Goal: Transaction & Acquisition: Purchase product/service

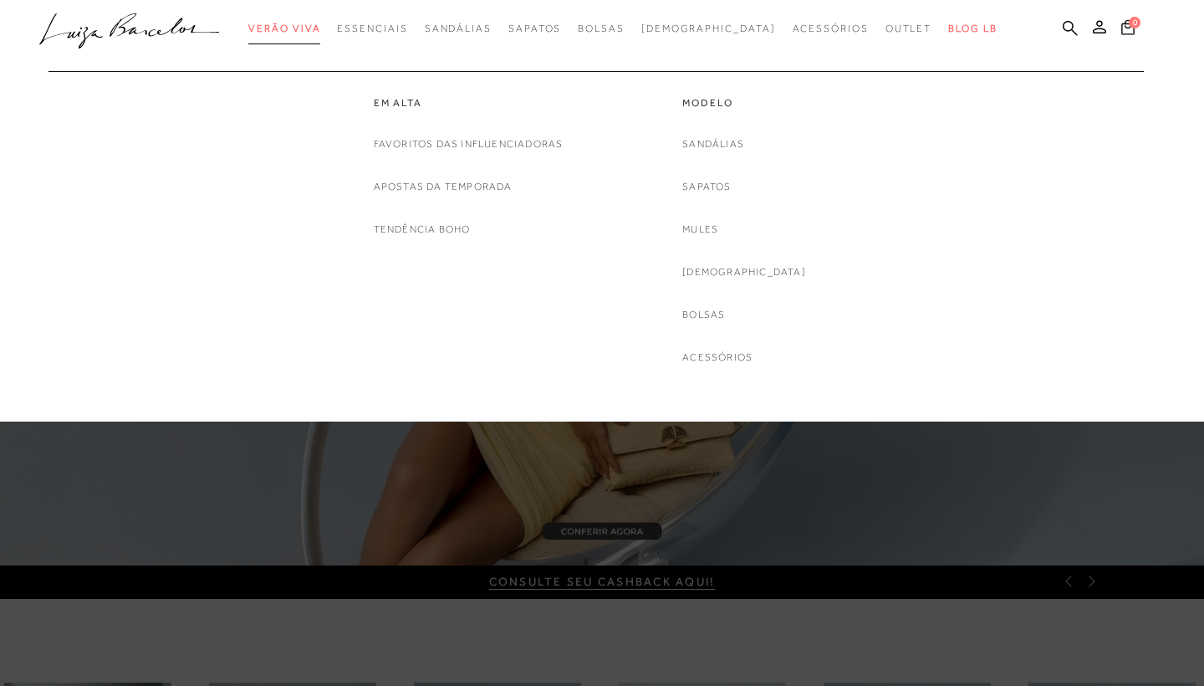
click at [320, 24] on span "Verão Viva" at bounding box center [284, 29] width 72 height 12
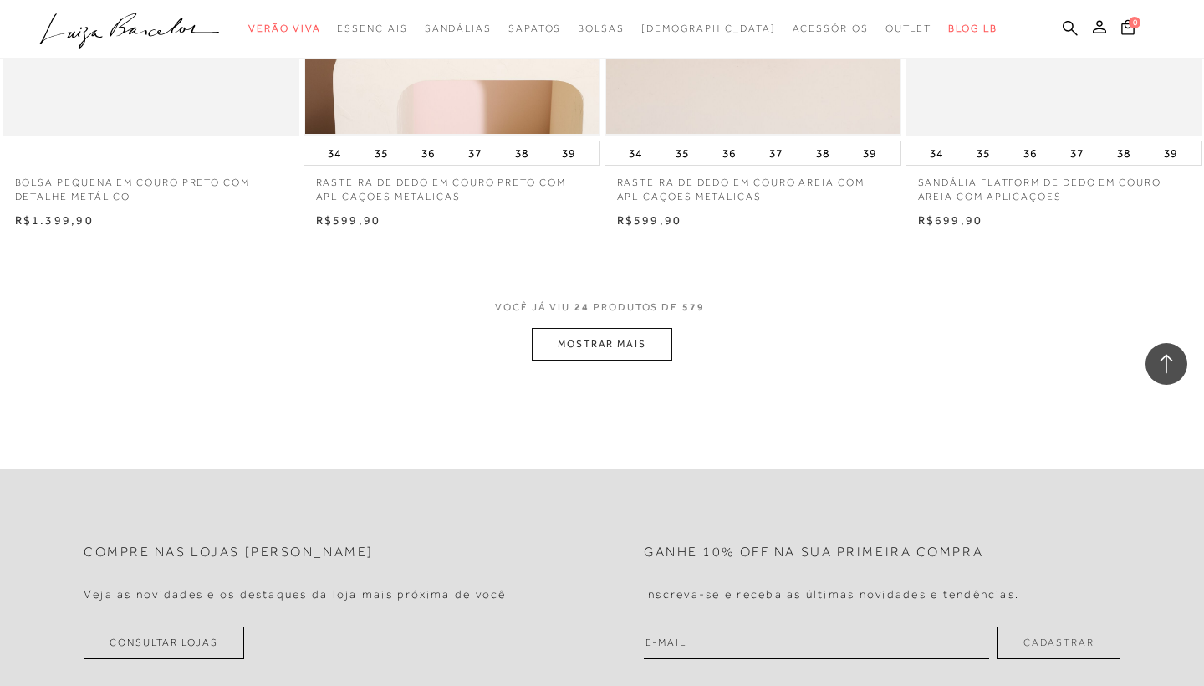
scroll to position [3241, 0]
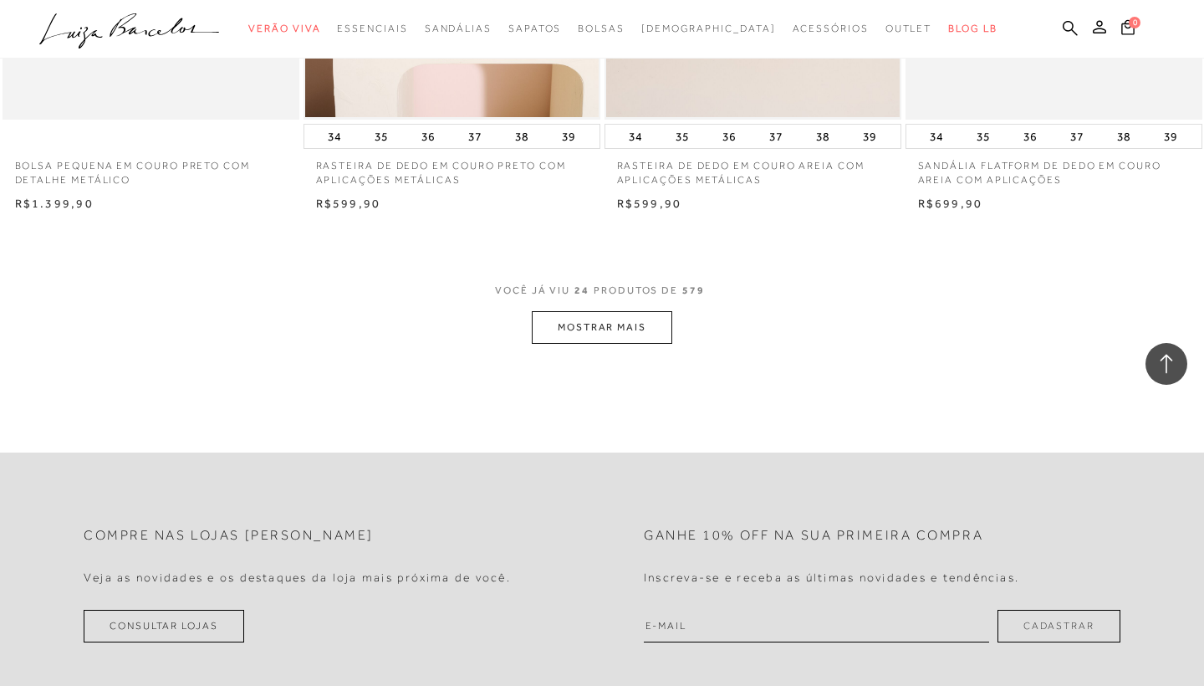
click at [621, 321] on button "MOSTRAR MAIS" at bounding box center [602, 327] width 140 height 33
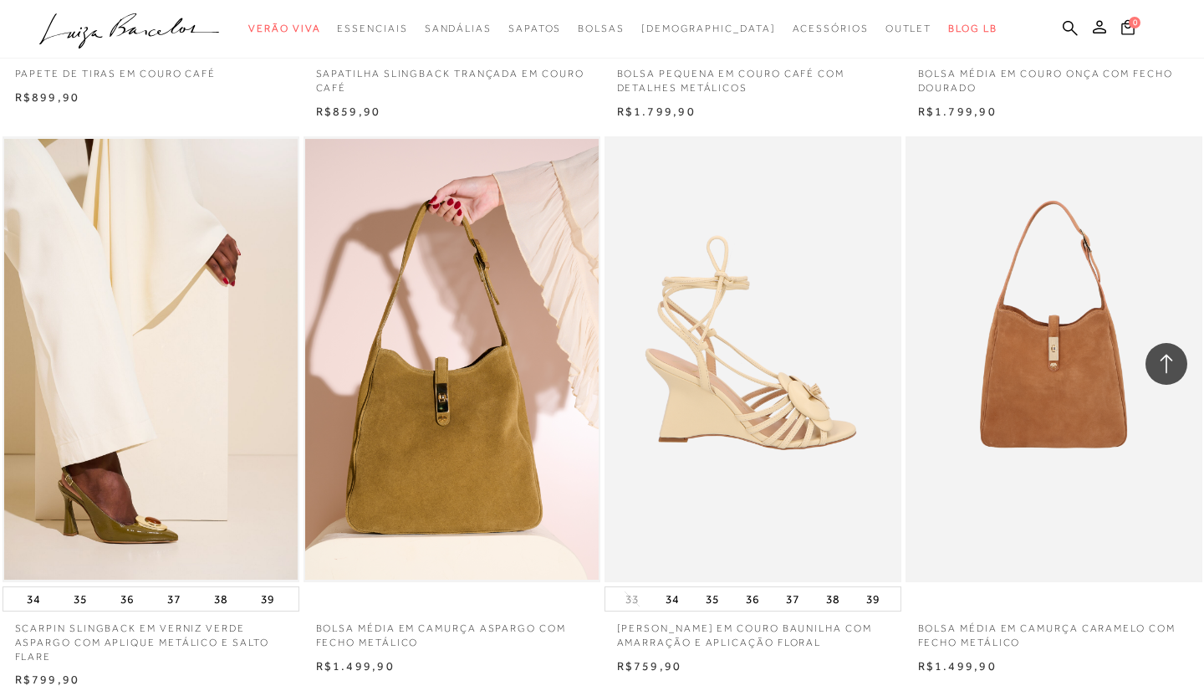
scroll to position [6501, 0]
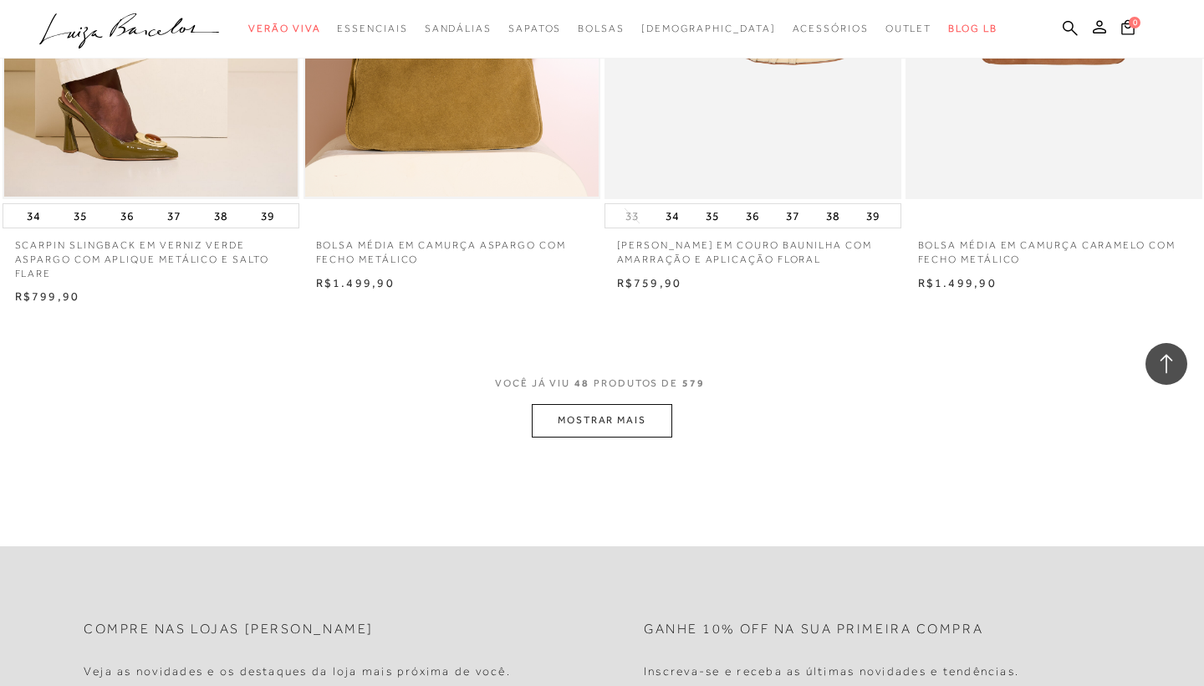
click at [653, 404] on button "MOSTRAR MAIS" at bounding box center [602, 420] width 140 height 33
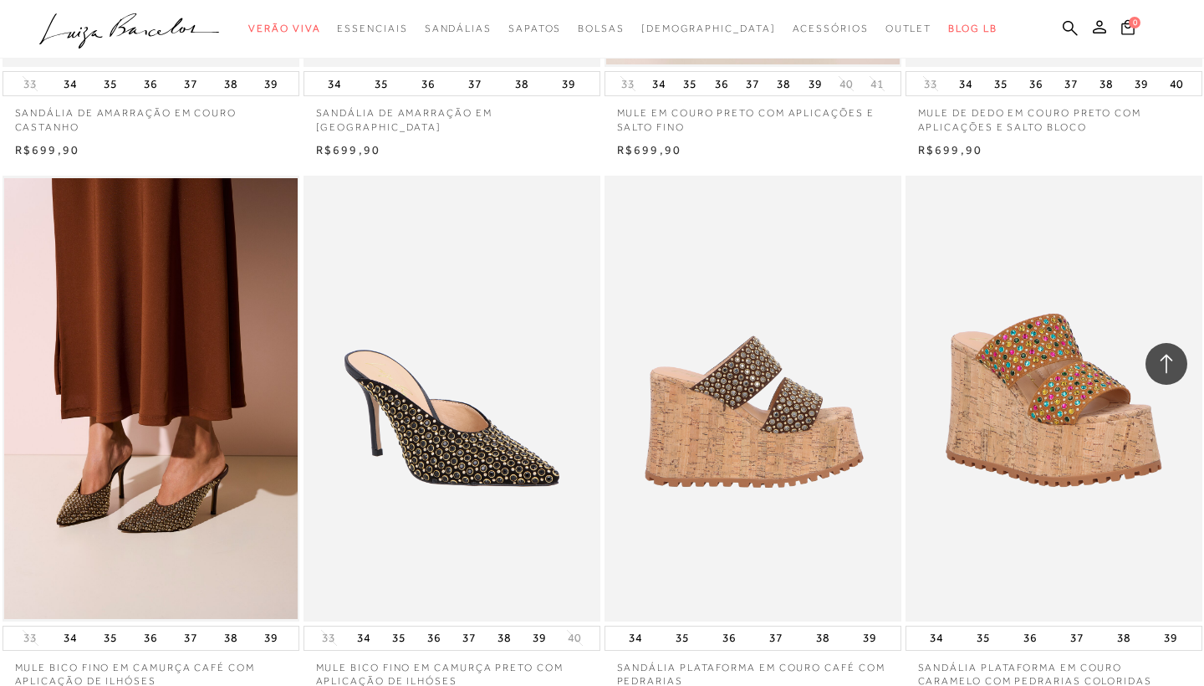
scroll to position [9623, 0]
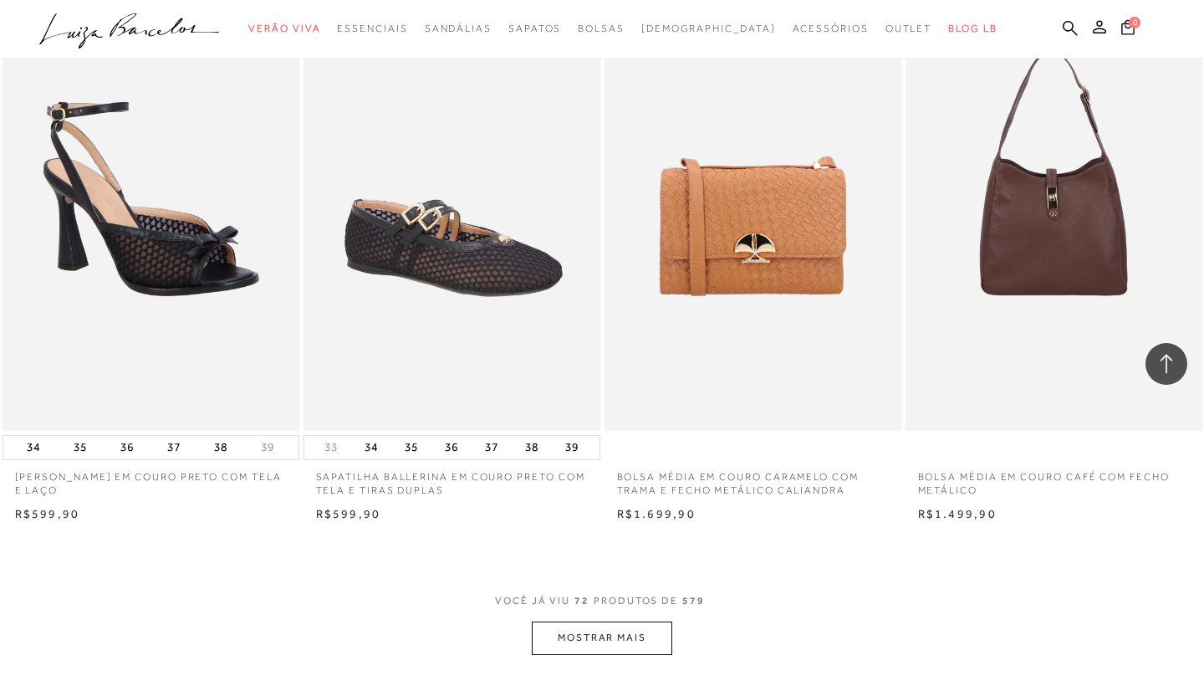
click at [580, 621] on button "MOSTRAR MAIS" at bounding box center [602, 637] width 140 height 33
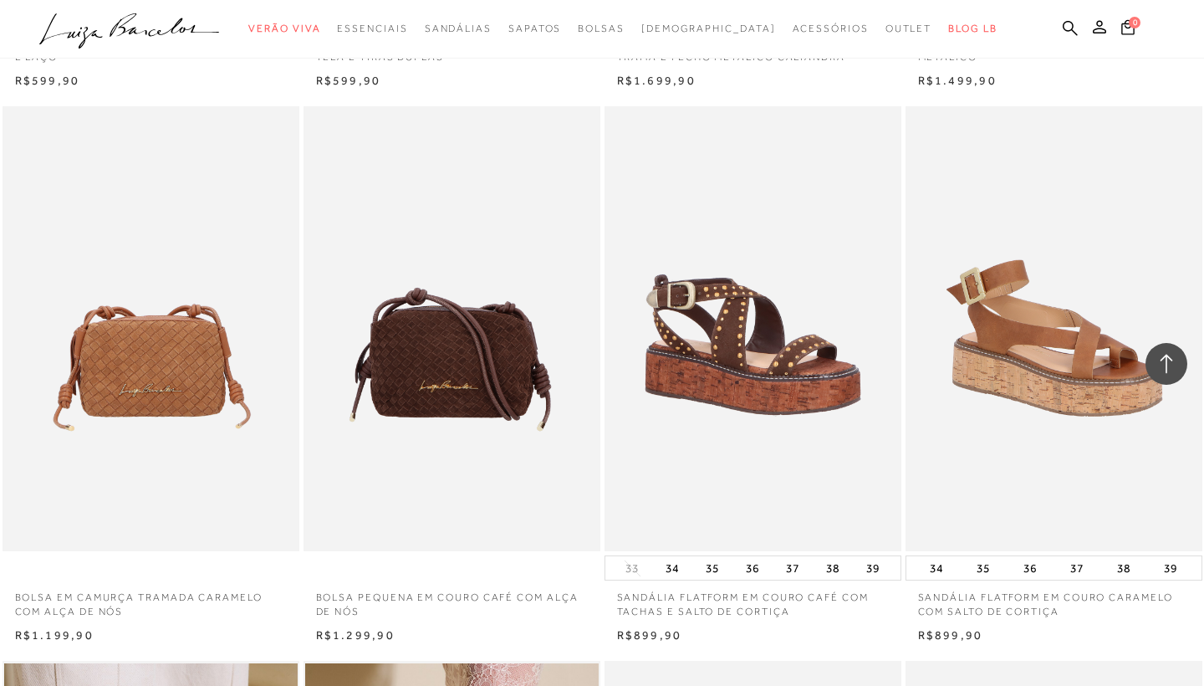
scroll to position [9545, 0]
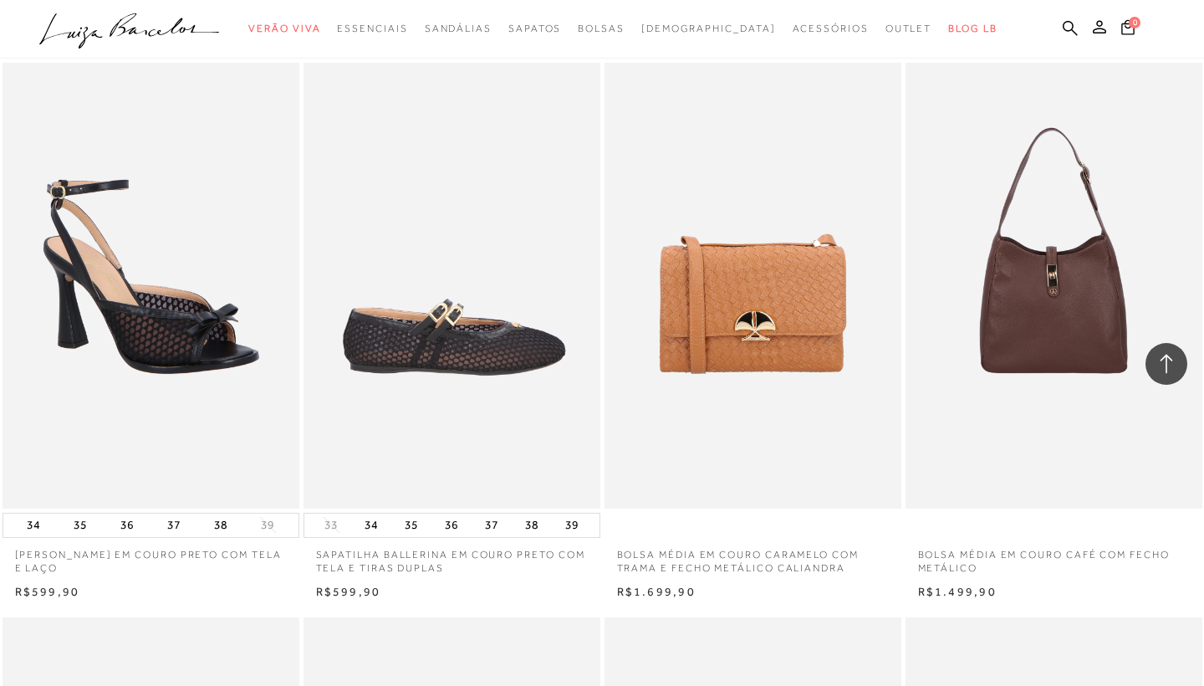
click at [437, 391] on img at bounding box center [452, 286] width 295 height 446
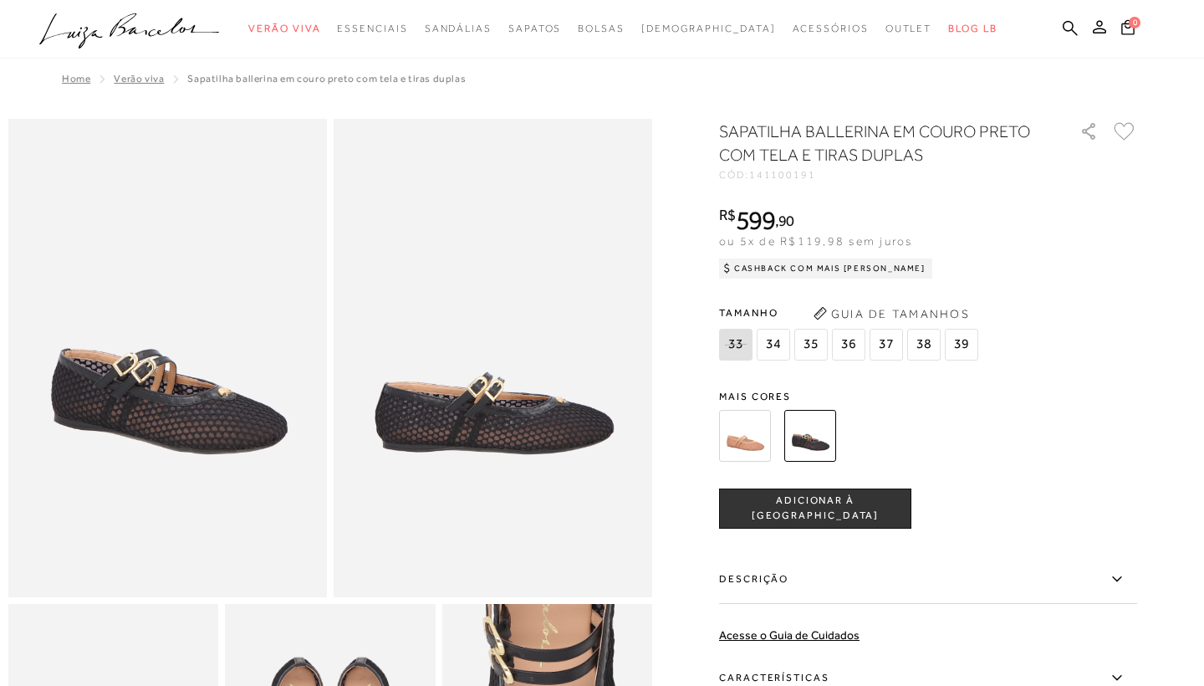
click at [737, 372] on div "SAPATILHA BALLERINA EM COURO PRETO COM TELA E TIRAS DUPLAS CÓD: 141100191 × É n…" at bounding box center [928, 492] width 418 height 744
click at [755, 450] on img at bounding box center [745, 436] width 52 height 52
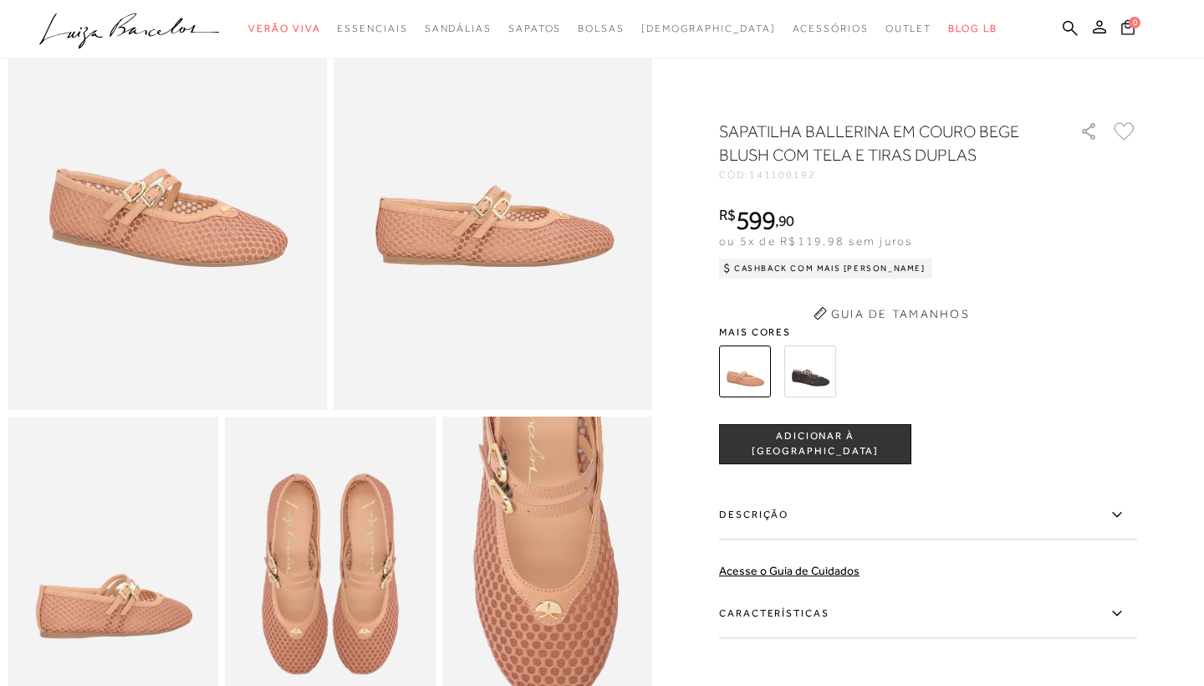
scroll to position [322, 0]
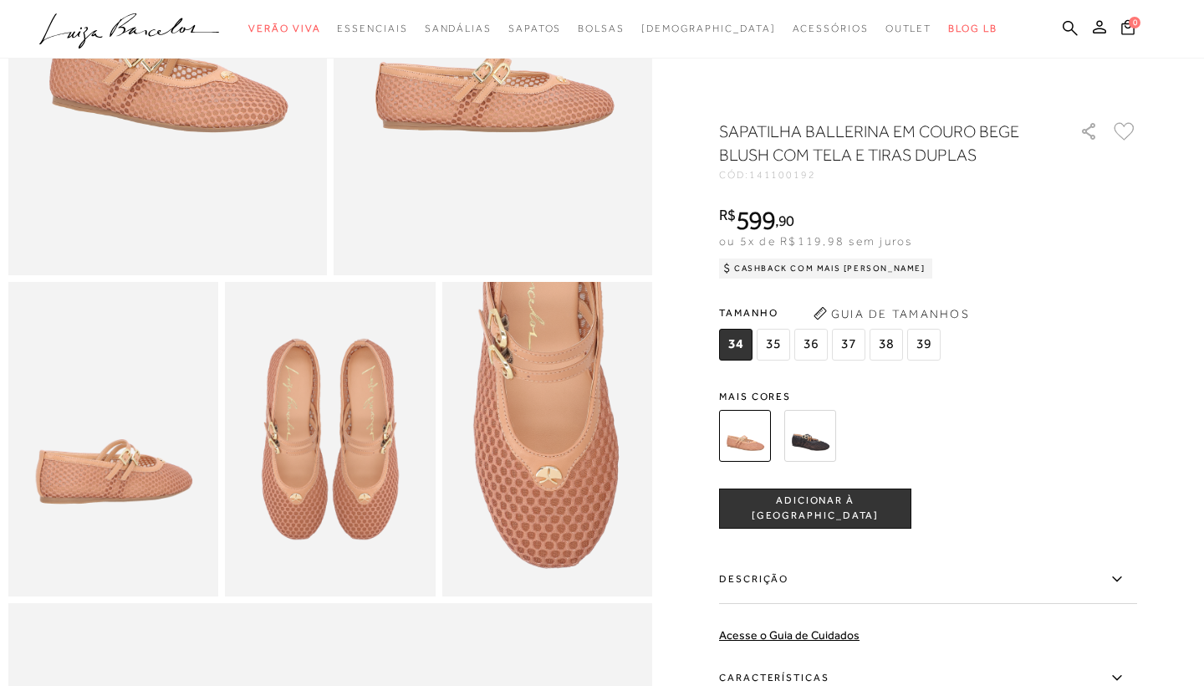
click at [798, 442] on img at bounding box center [810, 436] width 52 height 52
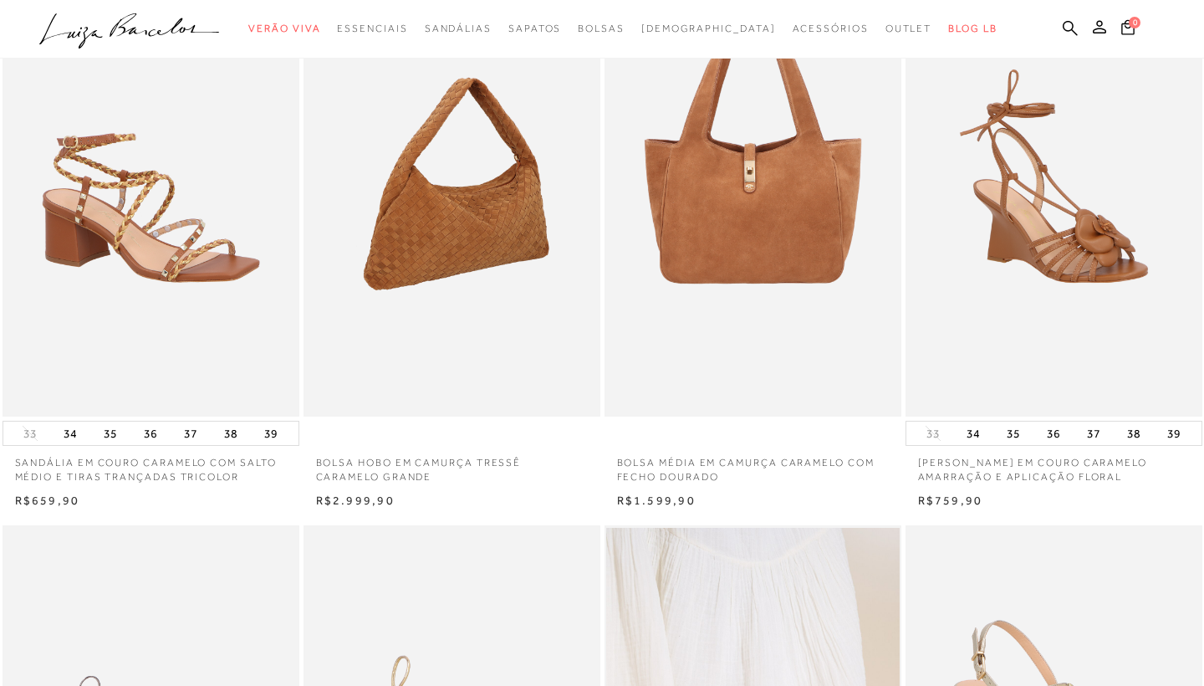
scroll to position [160, 0]
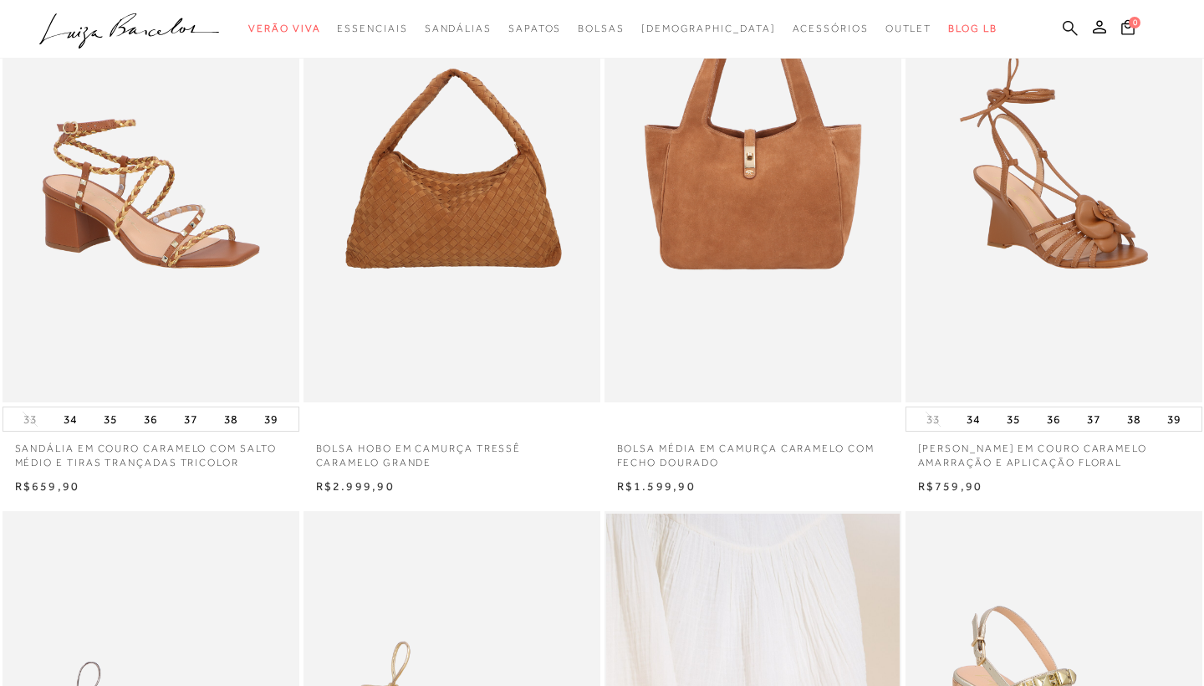
click at [1073, 22] on icon at bounding box center [1070, 28] width 15 height 16
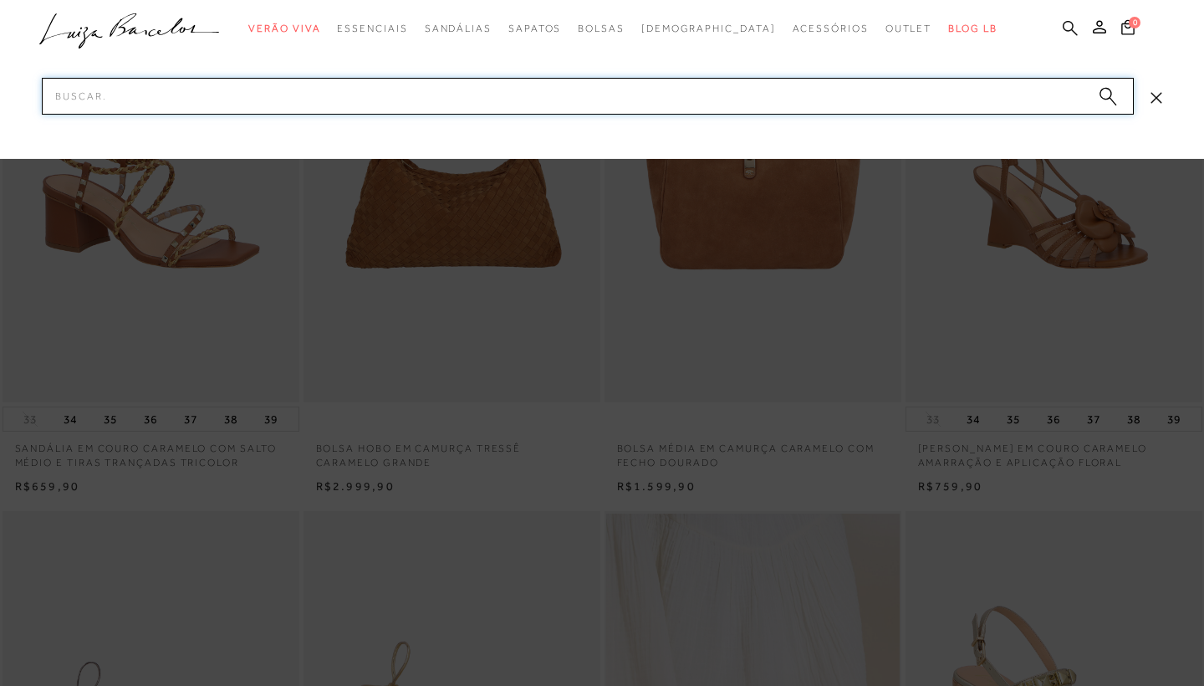
scroll to position [0, 0]
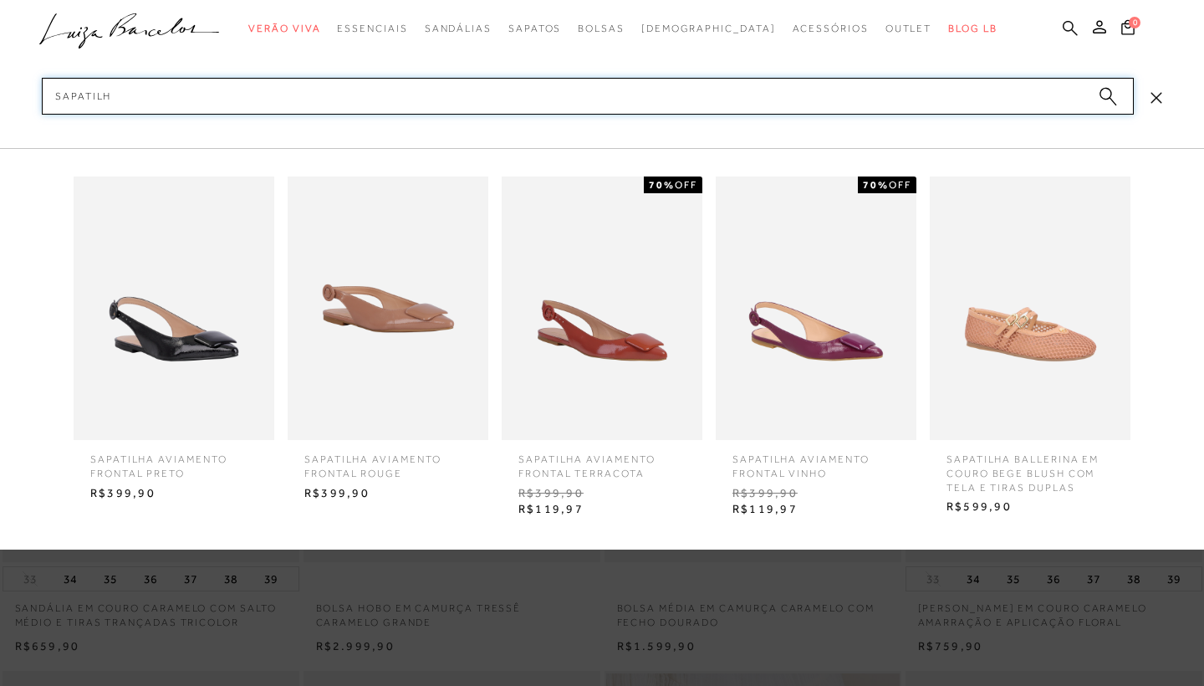
type input "sapatilha"
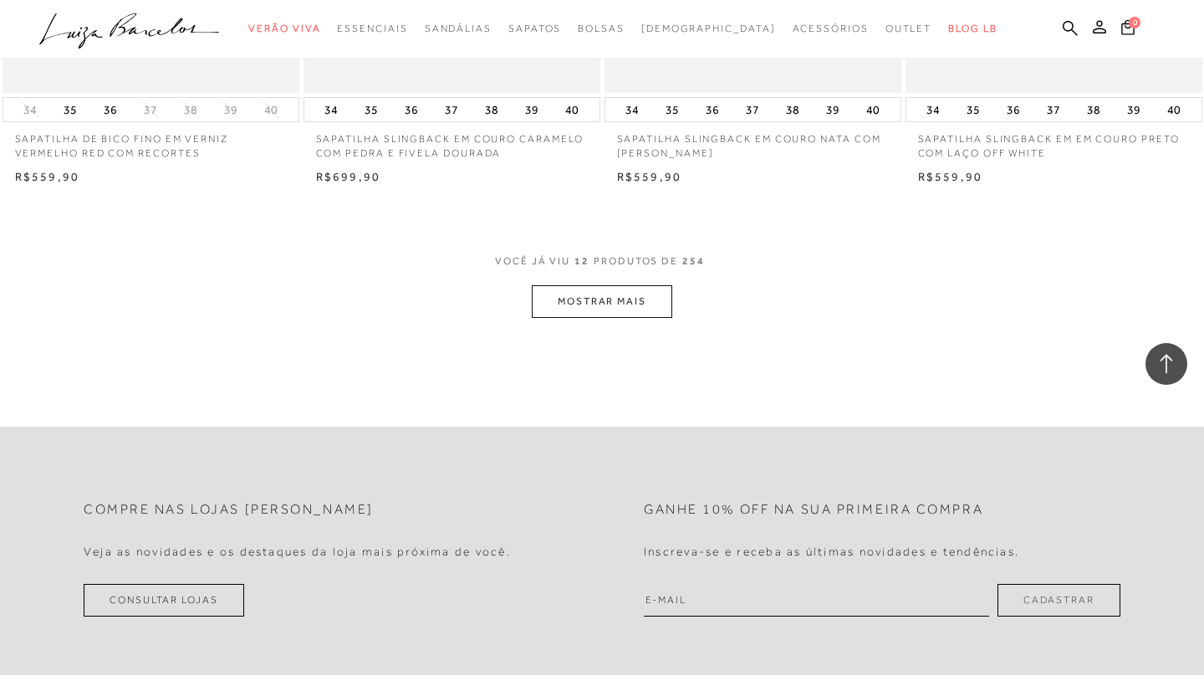
scroll to position [1666, 0]
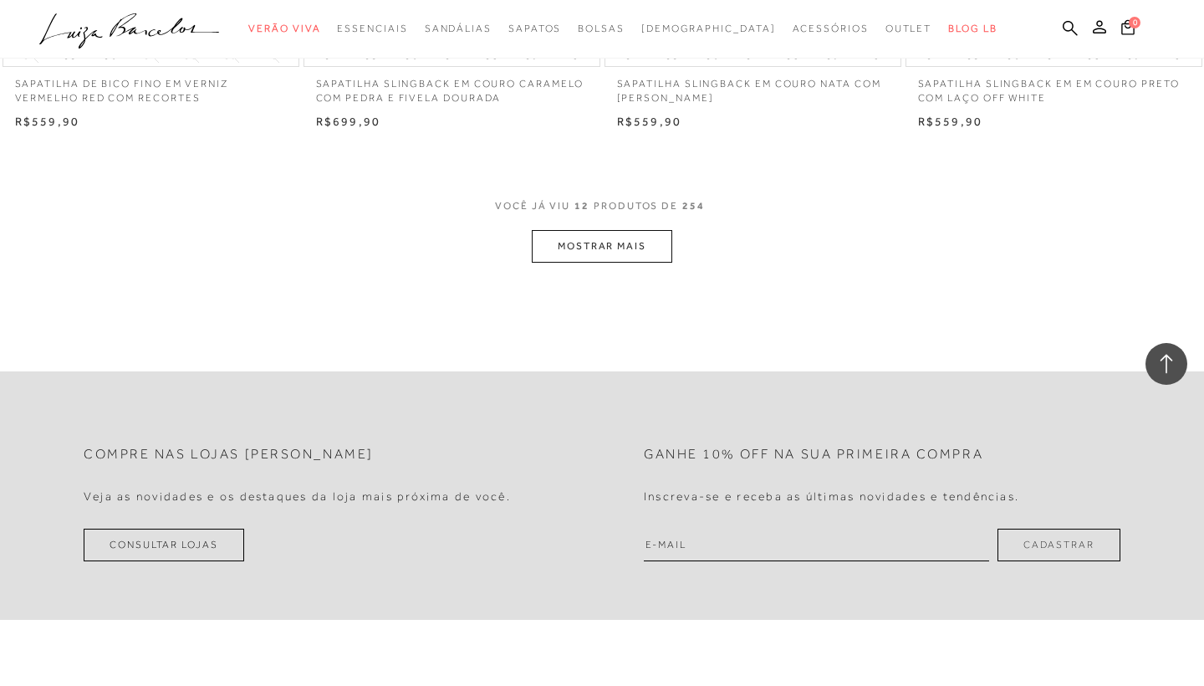
click at [617, 231] on button "MOSTRAR MAIS" at bounding box center [602, 246] width 140 height 33
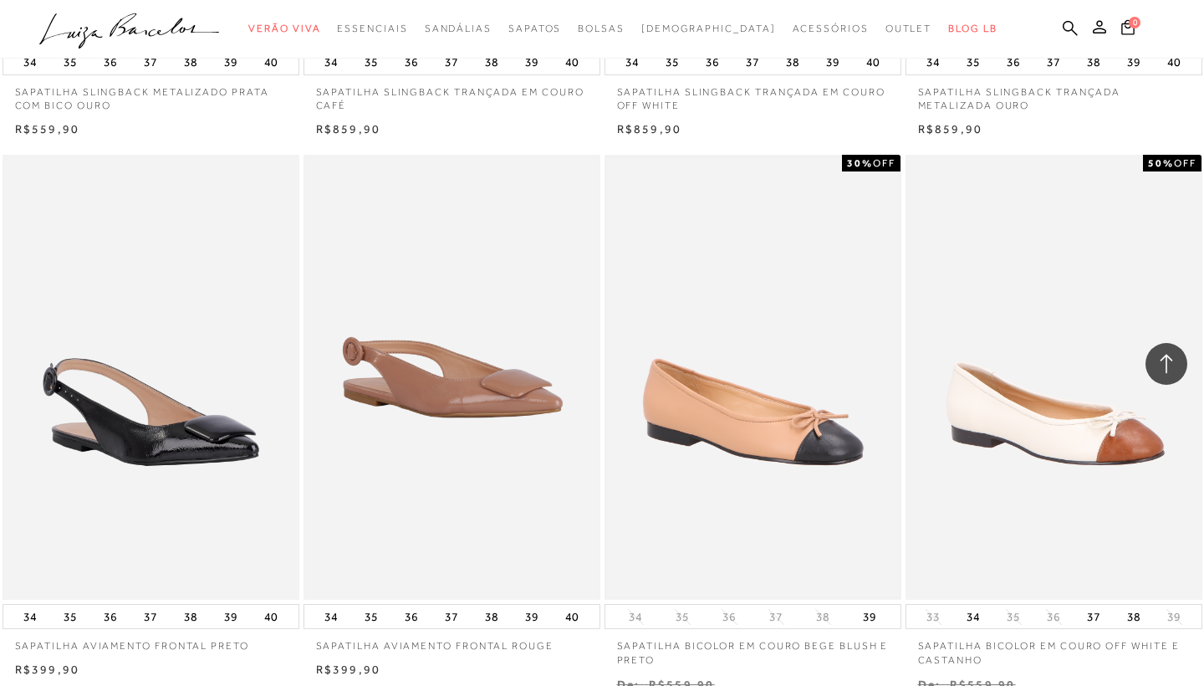
scroll to position [3481, 0]
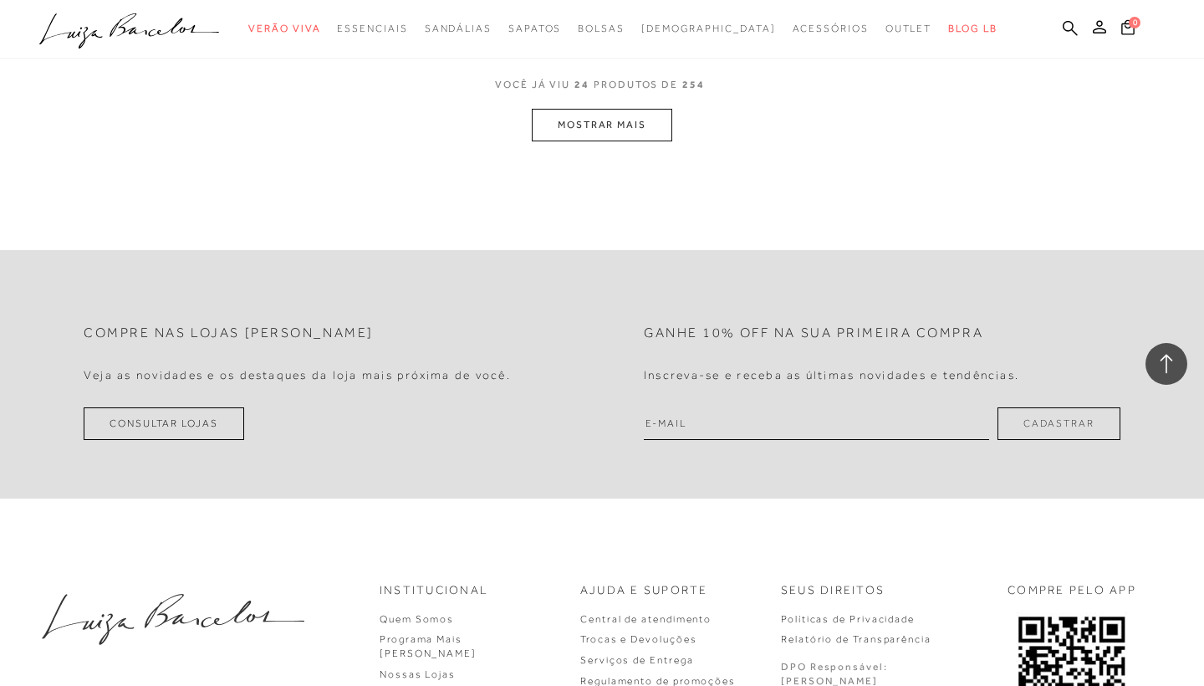
click at [615, 109] on button "MOSTRAR MAIS" at bounding box center [602, 125] width 140 height 33
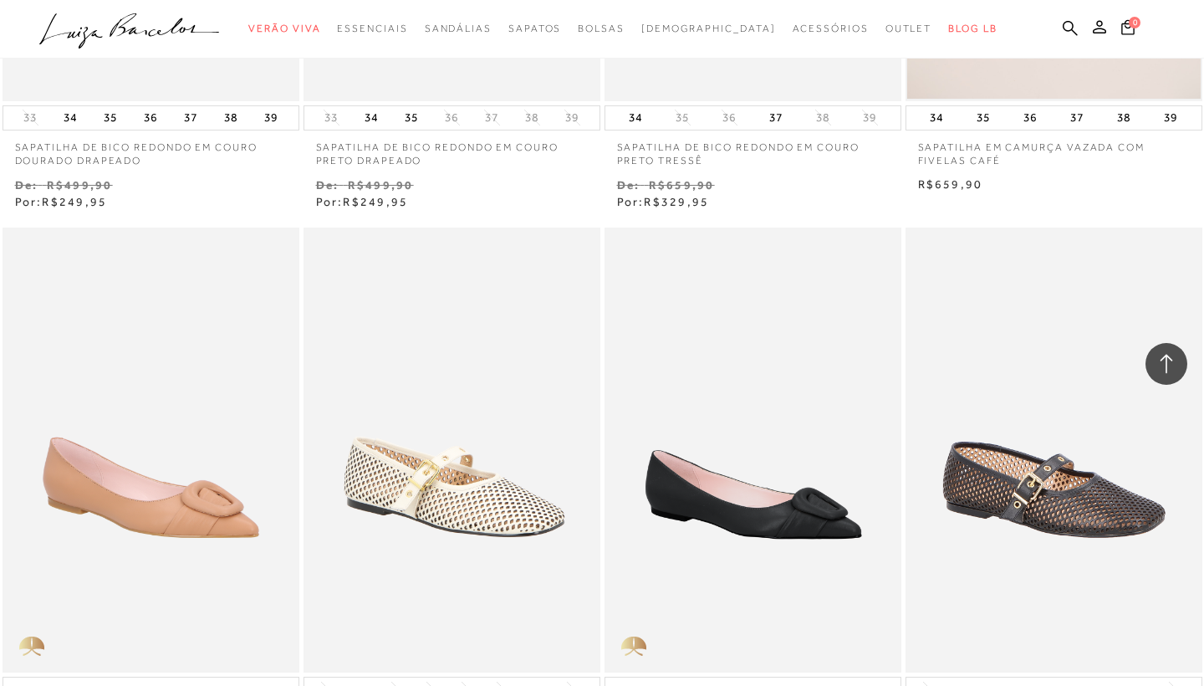
scroll to position [0, 0]
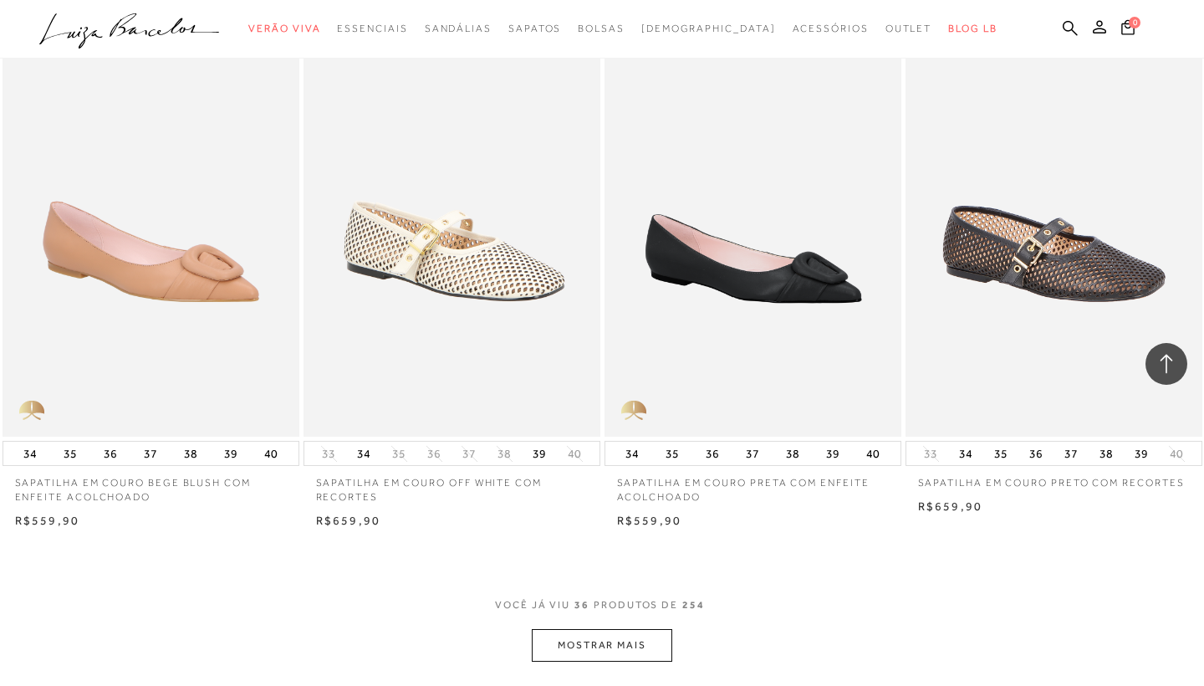
click at [594, 637] on button "MOSTRAR MAIS" at bounding box center [602, 645] width 140 height 33
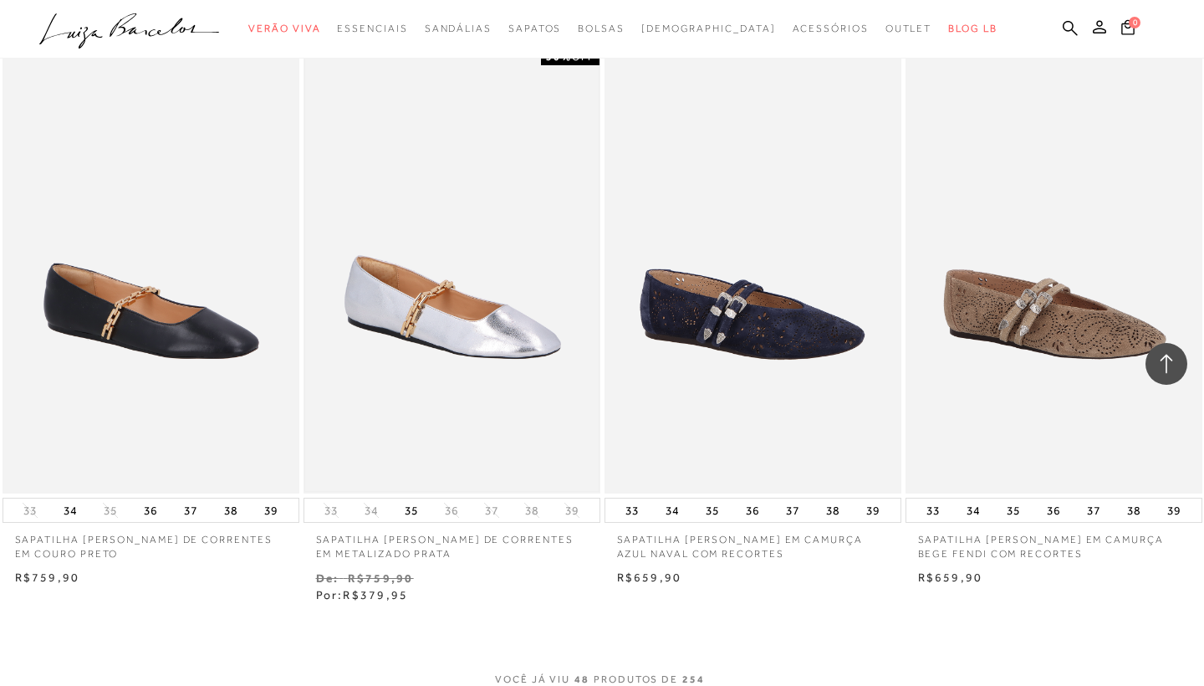
scroll to position [6314, 0]
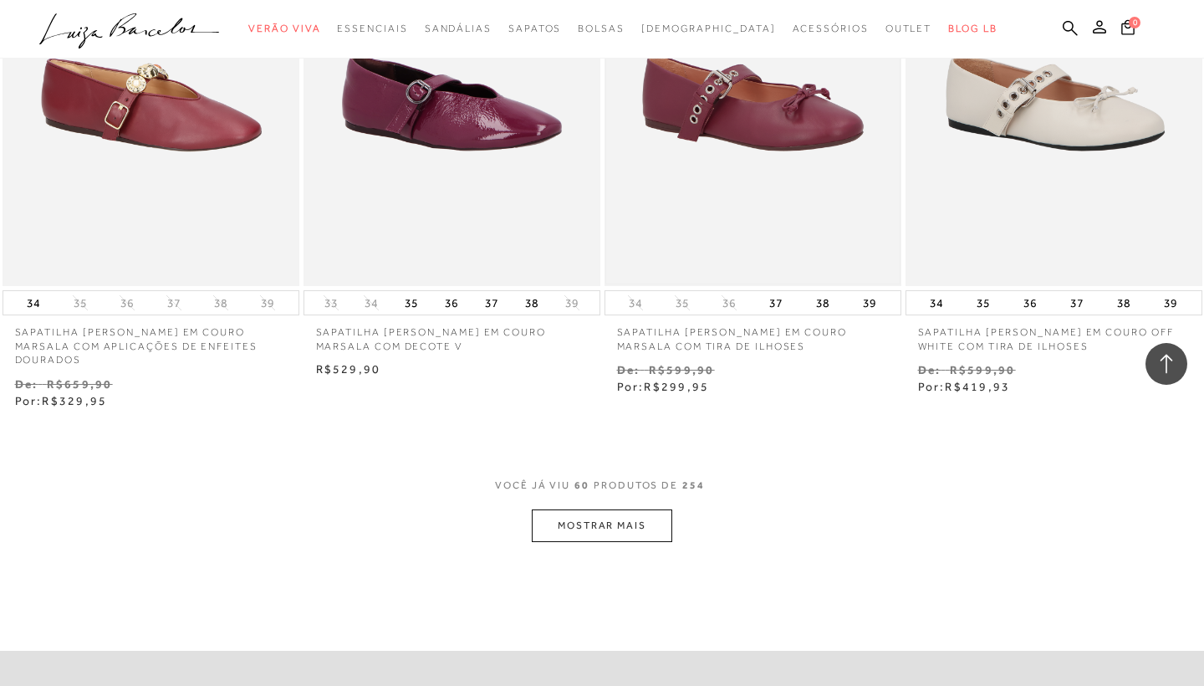
scroll to position [8246, 0]
click at [642, 510] on button "MOSTRAR MAIS" at bounding box center [602, 526] width 140 height 33
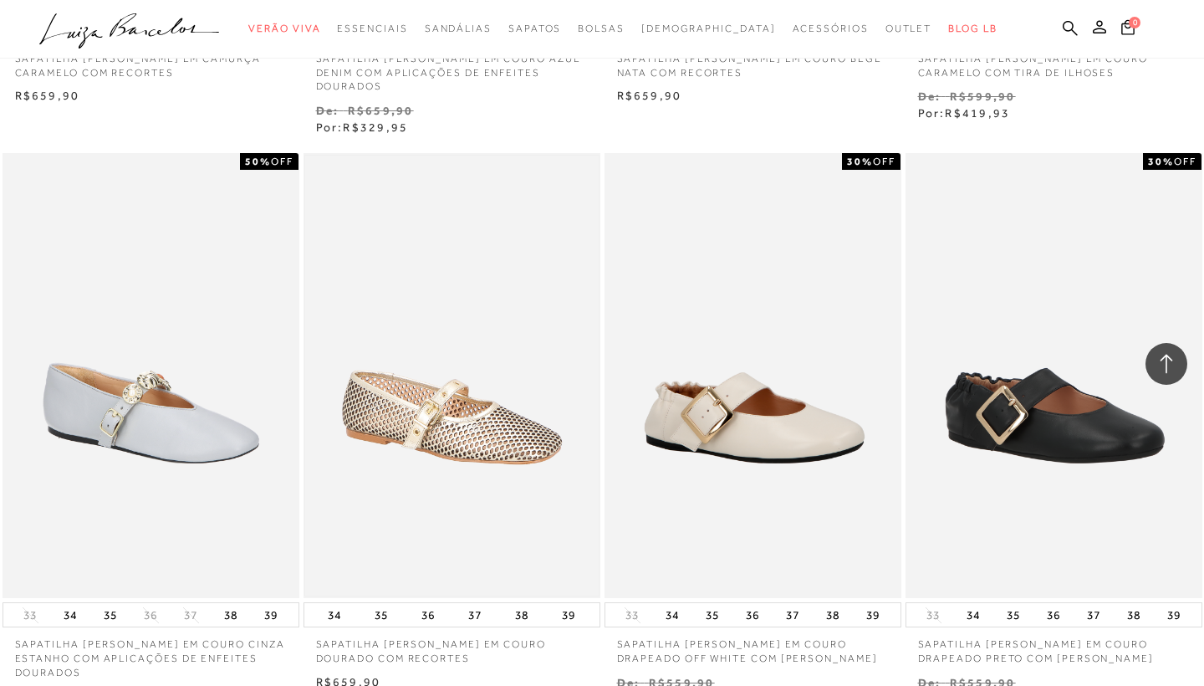
scroll to position [7346, 0]
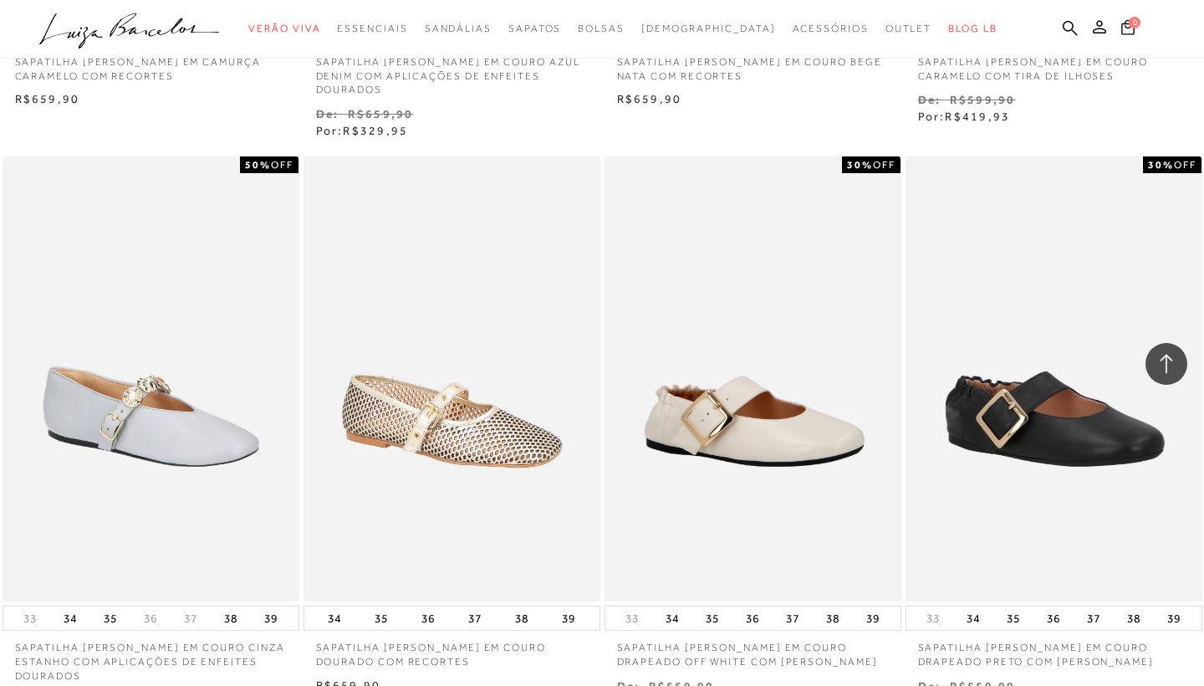
click at [701, 432] on img at bounding box center [753, 379] width 294 height 441
